Goal: Task Accomplishment & Management: Use online tool/utility

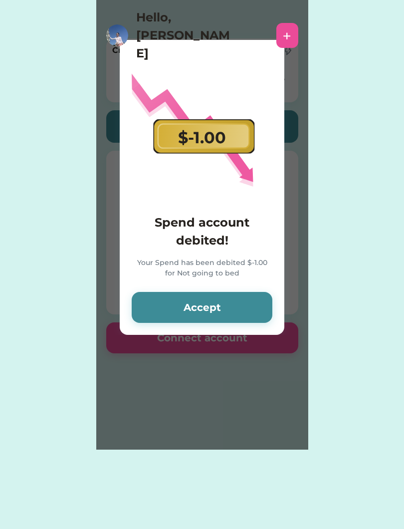
click at [249, 308] on button "Accept" at bounding box center [202, 307] width 141 height 31
click at [218, 303] on button "Accept" at bounding box center [202, 307] width 141 height 31
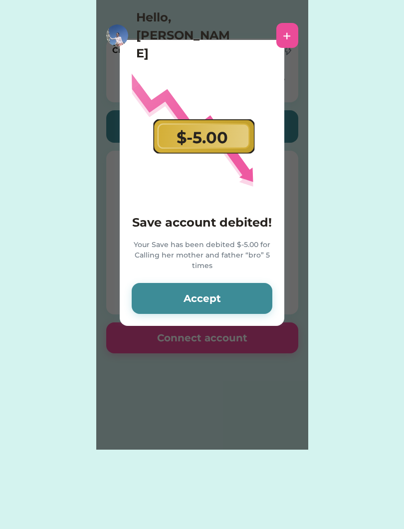
click at [235, 304] on button "Accept" at bounding box center [202, 298] width 141 height 31
click at [241, 300] on button "Accept" at bounding box center [202, 298] width 141 height 31
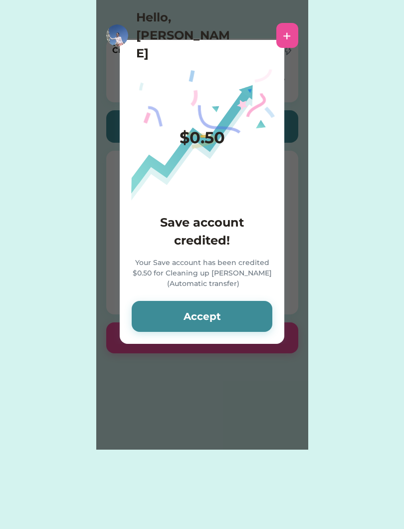
click at [248, 305] on button "Accept" at bounding box center [202, 316] width 141 height 31
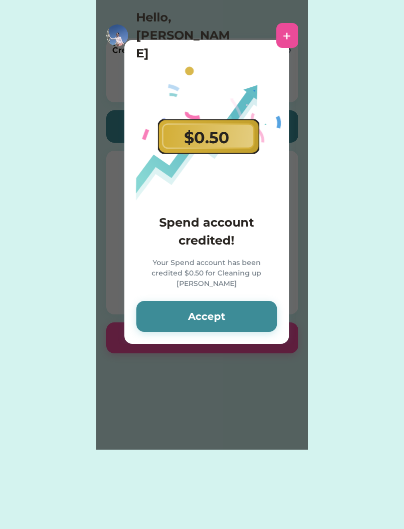
click at [239, 316] on button "Accept" at bounding box center [206, 316] width 141 height 31
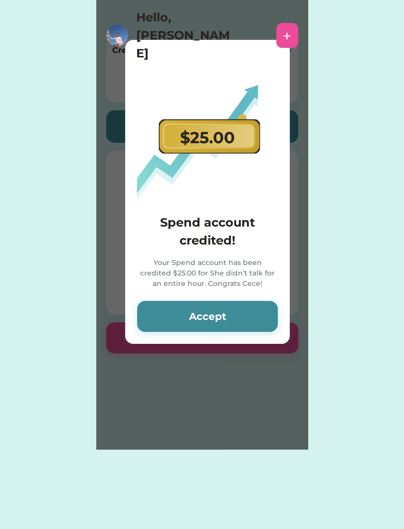
click at [240, 317] on button "Accept" at bounding box center [207, 316] width 141 height 31
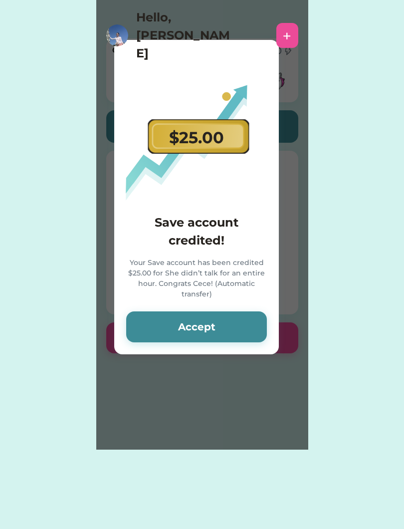
click at [241, 322] on button "Accept" at bounding box center [196, 326] width 141 height 31
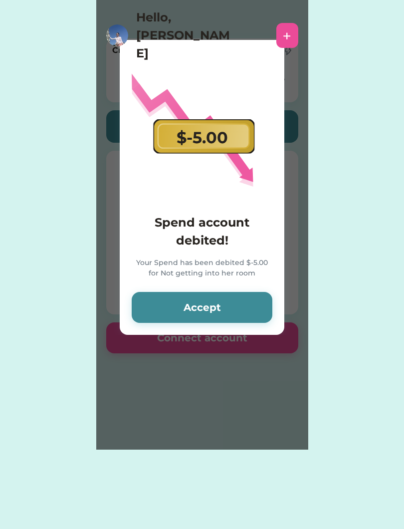
click at [278, 23] on div "+" at bounding box center [287, 35] width 22 height 25
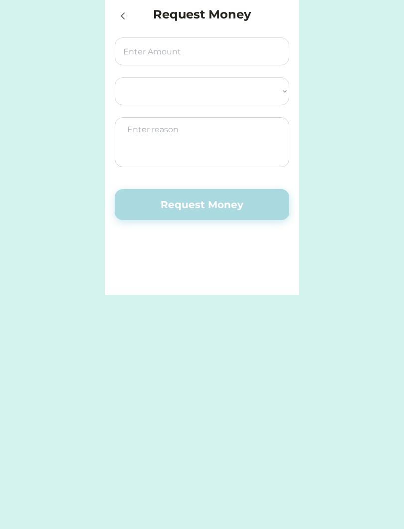
select select ""1348695171700984260__LOOKUP__1614118105497x338483681326215300""
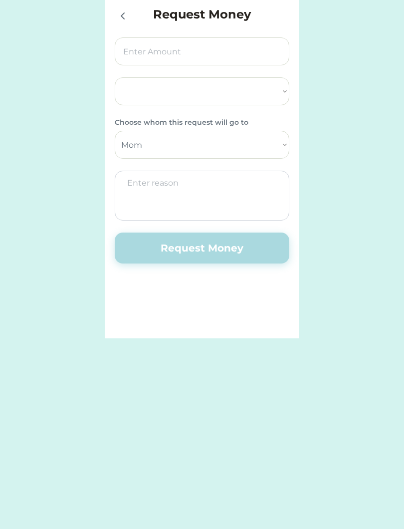
select select ""PLACEHOLDER_1427118222253""
click at [132, 8] on div at bounding box center [125, 15] width 20 height 20
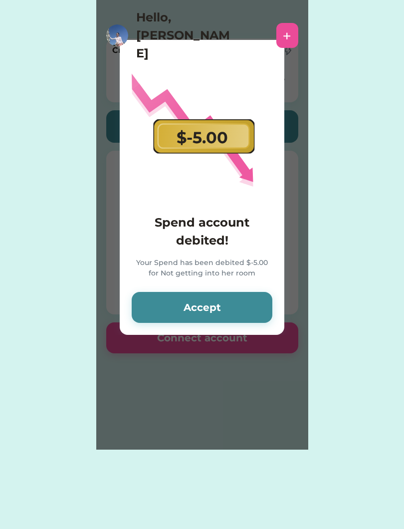
click at [231, 310] on button "Accept" at bounding box center [202, 307] width 141 height 31
click at [231, 303] on button "Accept" at bounding box center [202, 307] width 141 height 31
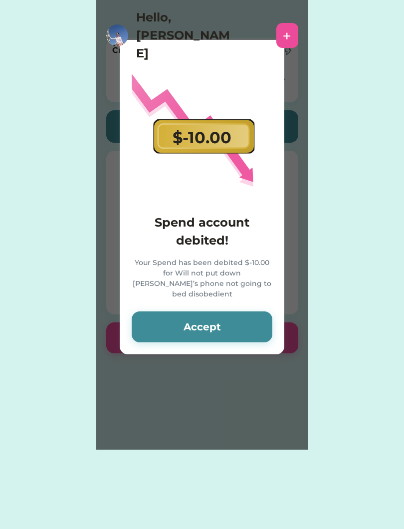
click at [237, 313] on button "Accept" at bounding box center [202, 326] width 141 height 31
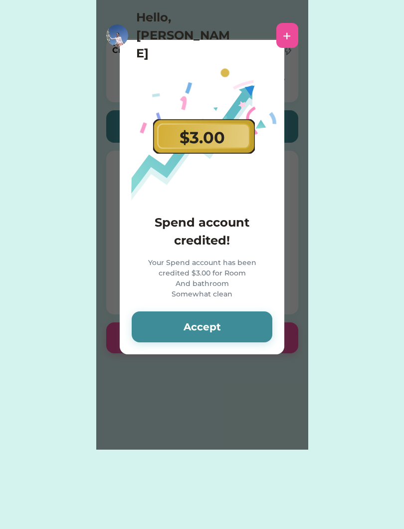
click at [239, 323] on button "Accept" at bounding box center [202, 326] width 141 height 31
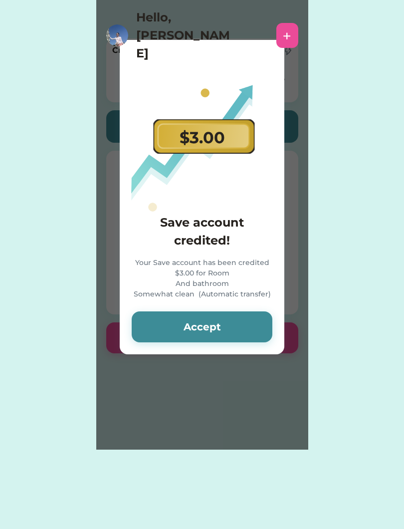
click at [239, 315] on button "Accept" at bounding box center [202, 326] width 141 height 31
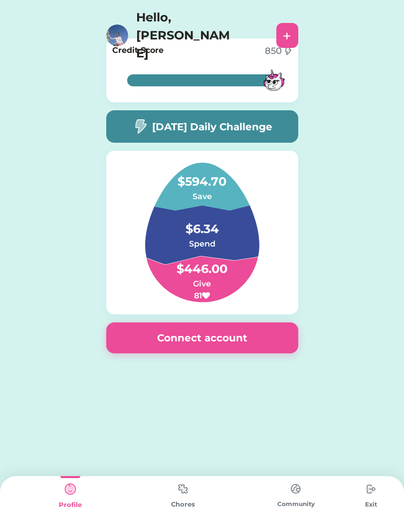
click at [380, 498] on img at bounding box center [371, 489] width 20 height 20
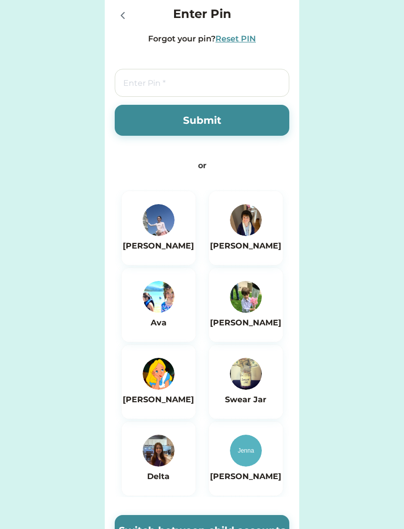
click at [255, 225] on img at bounding box center [246, 220] width 32 height 32
click at [266, 219] on div "[PERSON_NAME]" at bounding box center [245, 228] width 71 height 48
click at [259, 213] on img at bounding box center [246, 220] width 32 height 32
click at [274, 120] on button "Submit" at bounding box center [202, 120] width 175 height 31
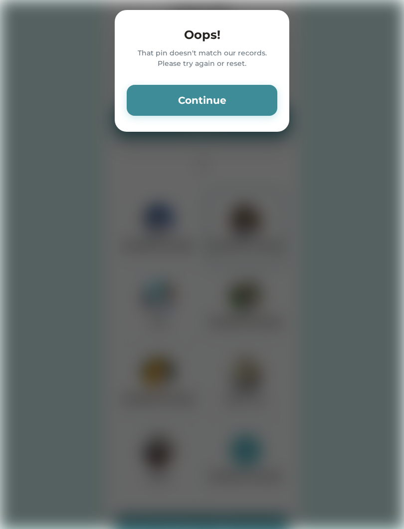
click at [149, 86] on button "Continue" at bounding box center [202, 100] width 151 height 31
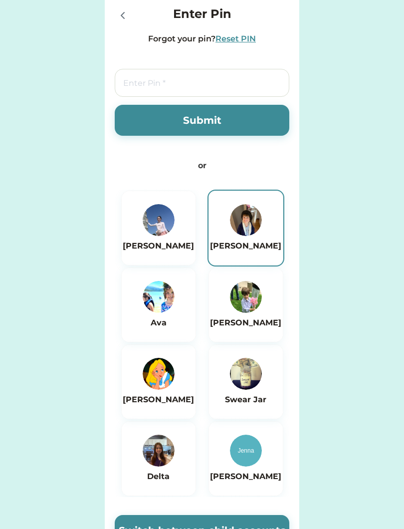
click at [148, 113] on button "Submit" at bounding box center [202, 120] width 175 height 31
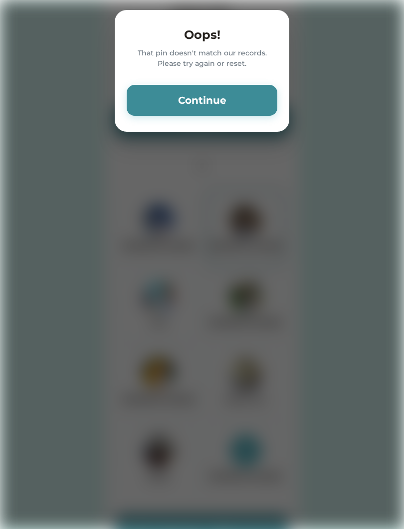
click at [238, 98] on button "Continue" at bounding box center [202, 100] width 151 height 31
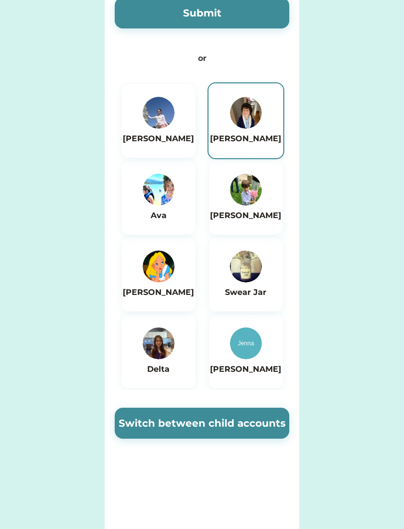
scroll to position [117, 0]
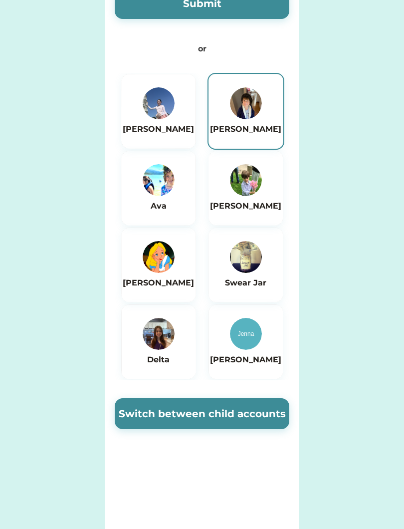
click at [217, 420] on button "Switch between child accounts" at bounding box center [202, 413] width 175 height 31
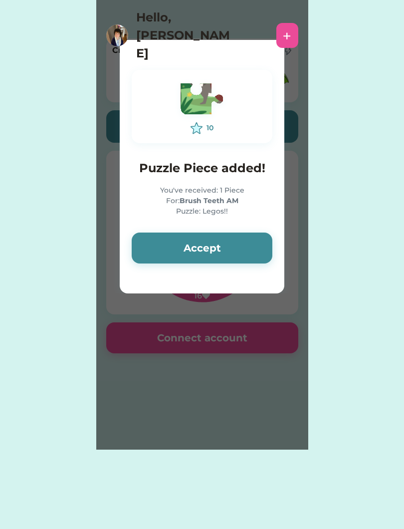
click at [238, 251] on button "Accept" at bounding box center [202, 248] width 141 height 31
click at [256, 240] on button "Accept" at bounding box center [202, 248] width 141 height 31
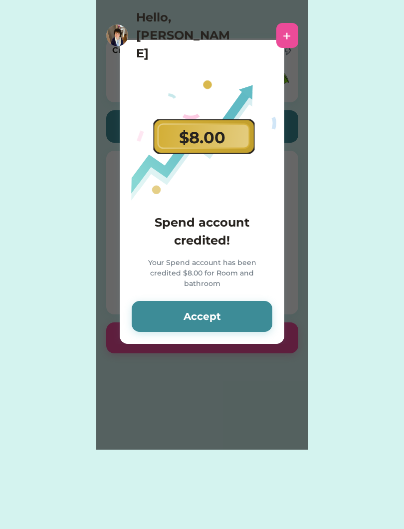
click at [255, 316] on button "Accept" at bounding box center [202, 316] width 141 height 31
click at [259, 318] on button "Accept" at bounding box center [202, 316] width 141 height 31
click at [262, 306] on button "Accept" at bounding box center [202, 316] width 141 height 31
click at [272, 315] on button "Accept" at bounding box center [202, 316] width 141 height 31
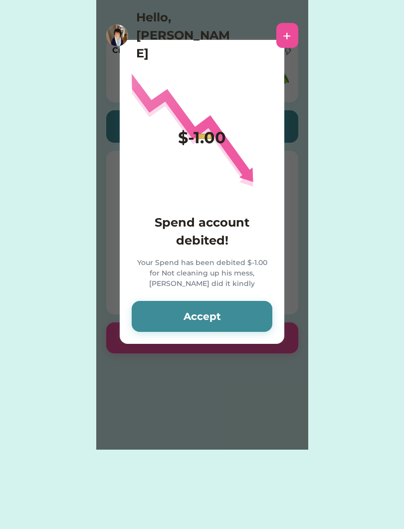
click at [255, 314] on button "Accept" at bounding box center [202, 316] width 141 height 31
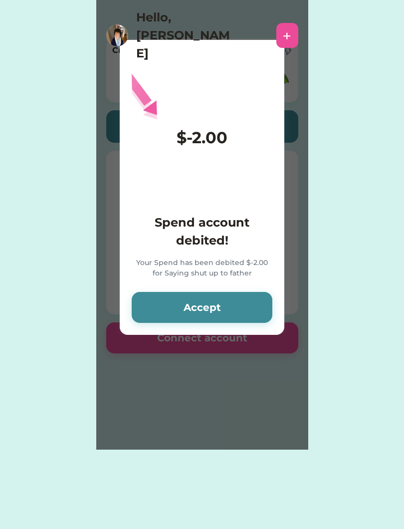
click at [239, 302] on button "Accept" at bounding box center [202, 307] width 141 height 31
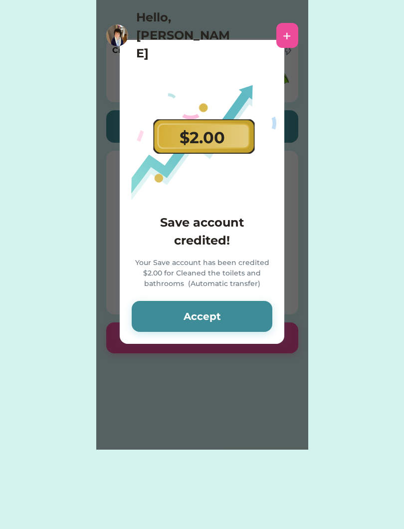
click at [255, 331] on button "Accept" at bounding box center [202, 316] width 141 height 31
click at [262, 320] on button "Accept" at bounding box center [202, 316] width 141 height 31
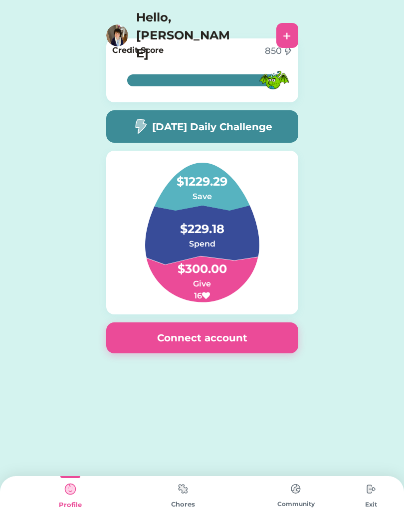
click at [260, 128] on h5 "[DATE] Daily Challenge" at bounding box center [212, 126] width 120 height 15
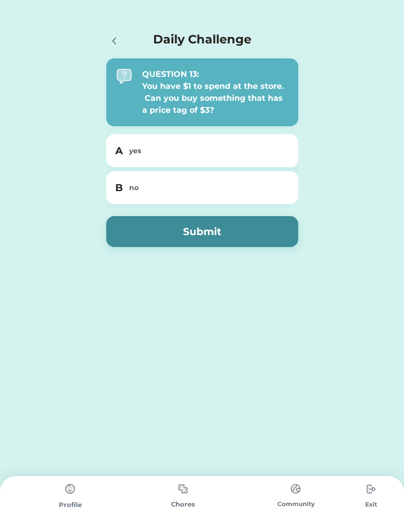
click at [248, 190] on div "no" at bounding box center [208, 188] width 158 height 10
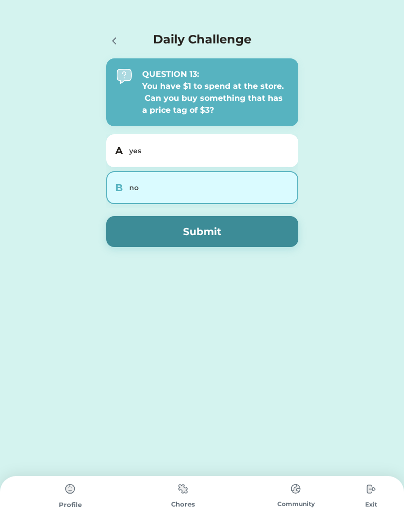
click at [252, 229] on button "Submit" at bounding box center [202, 231] width 192 height 31
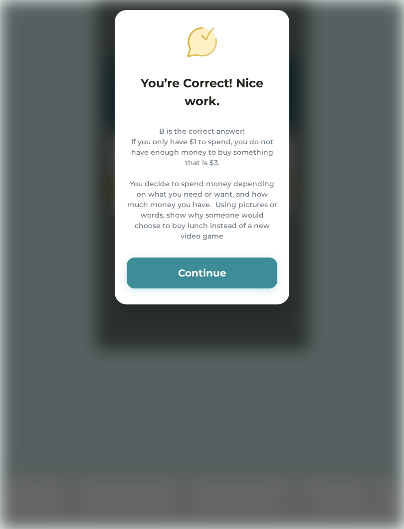
click at [264, 268] on button "Continue" at bounding box center [202, 272] width 151 height 31
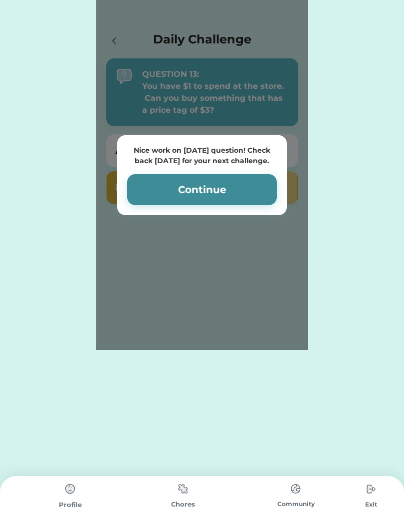
click at [264, 188] on button "Continue" at bounding box center [202, 189] width 150 height 31
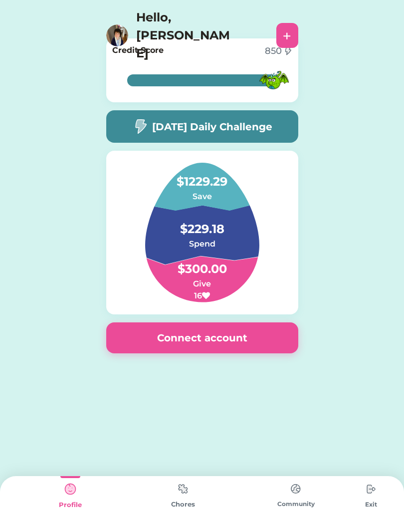
click at [278, 332] on button "Connect account" at bounding box center [202, 337] width 192 height 31
click at [263, 323] on button "Connect account" at bounding box center [202, 337] width 192 height 31
click at [259, 332] on button "Connect account" at bounding box center [202, 337] width 192 height 31
click at [282, 325] on button "Connect account" at bounding box center [202, 337] width 192 height 31
click at [280, 327] on button "Connect account" at bounding box center [202, 337] width 192 height 31
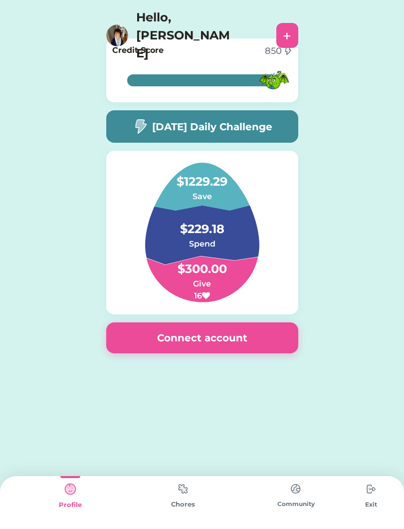
click at [247, 331] on button "Connect account" at bounding box center [202, 337] width 192 height 31
click at [250, 329] on button "Connect account" at bounding box center [202, 337] width 192 height 31
click at [189, 507] on div "Chores" at bounding box center [183, 504] width 113 height 10
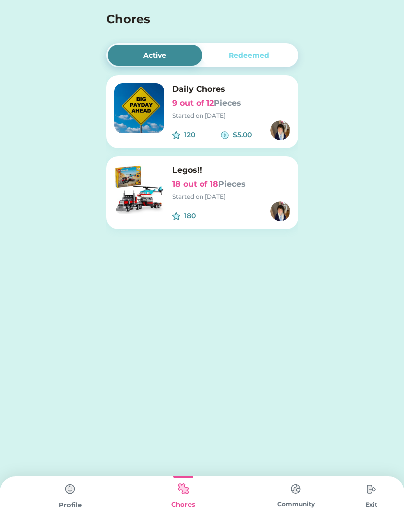
click at [179, 94] on h6 "Daily Chores" at bounding box center [231, 89] width 118 height 12
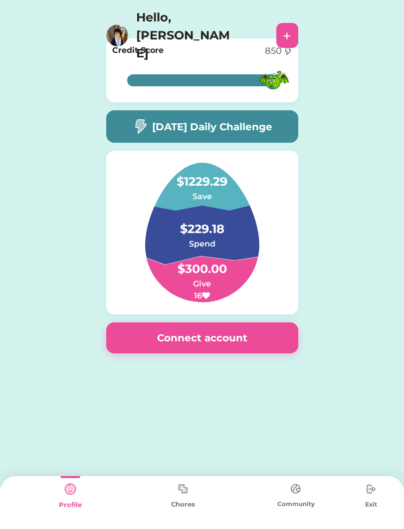
click at [273, 502] on div "Community" at bounding box center [296, 503] width 113 height 9
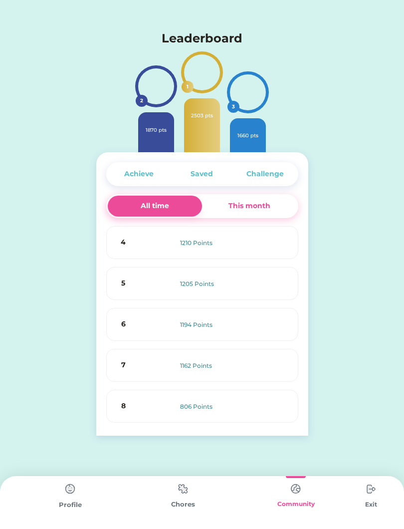
click at [288, 498] on img at bounding box center [296, 488] width 20 height 19
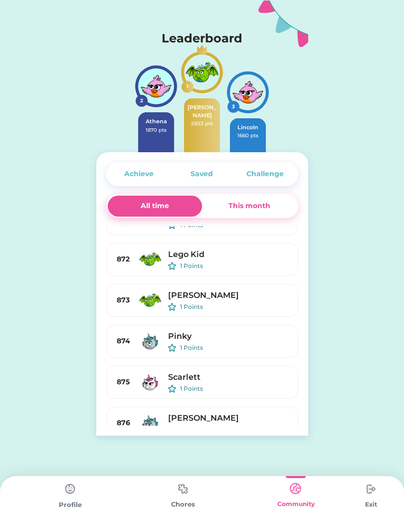
scroll to position [35473, 0]
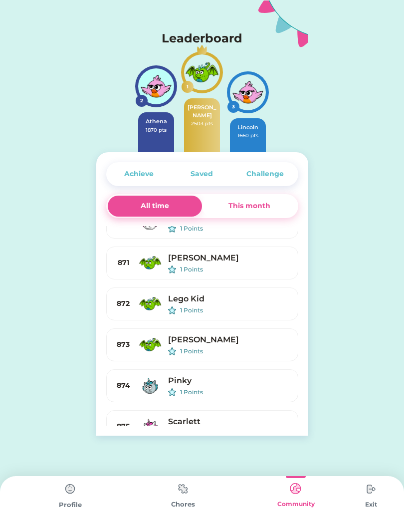
click at [226, 293] on div "Lego Kid" at bounding box center [229, 299] width 122 height 12
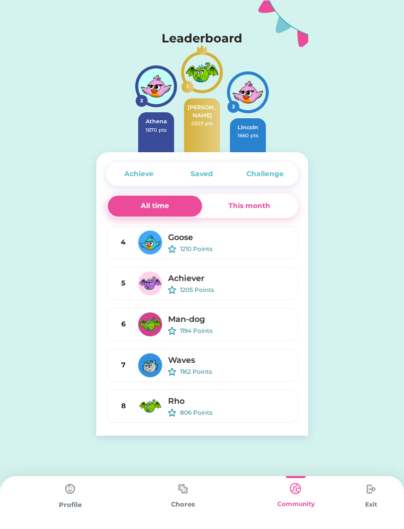
scroll to position [-2, 0]
click at [268, 206] on div "This month" at bounding box center [250, 206] width 42 height 10
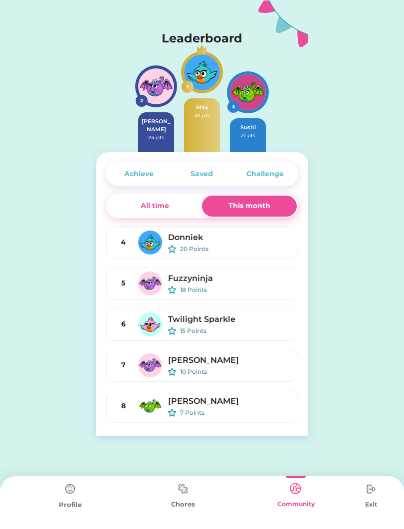
scroll to position [0, 0]
click at [189, 495] on img at bounding box center [183, 488] width 20 height 19
